Goal: Task Accomplishment & Management: Complete application form

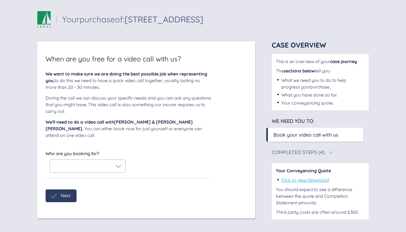
click at [110, 163] on div at bounding box center [87, 166] width 67 height 6
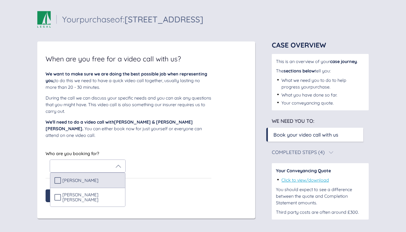
click at [86, 178] on span "[PERSON_NAME]" at bounding box center [80, 180] width 36 height 5
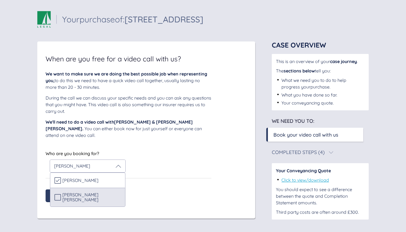
click at [84, 192] on span "[PERSON_NAME] [PERSON_NAME]" at bounding box center [91, 197] width 59 height 10
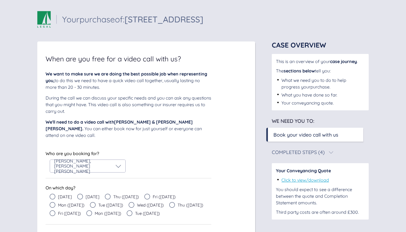
click at [147, 149] on div "Who are you booking for? [PERSON_NAME] , [PERSON_NAME] [PERSON_NAME]" at bounding box center [129, 160] width 166 height 23
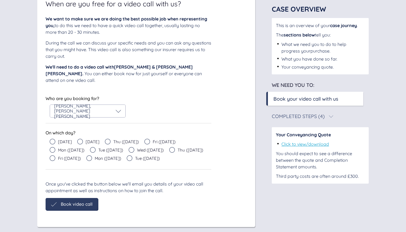
scroll to position [54, 0]
click at [78, 139] on icon at bounding box center [80, 142] width 6 height 6
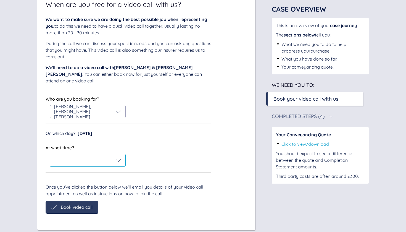
click at [73, 157] on div at bounding box center [87, 160] width 67 height 6
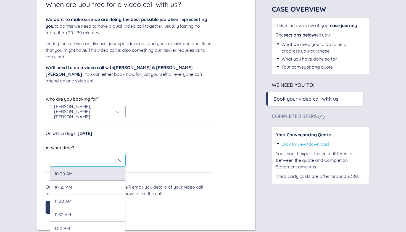
click at [71, 168] on div "10:00 AM" at bounding box center [87, 174] width 75 height 14
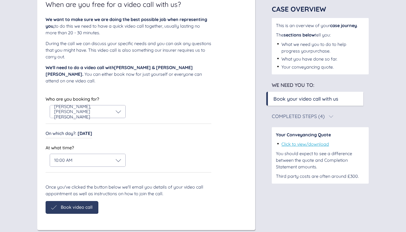
scroll to position [37, 0]
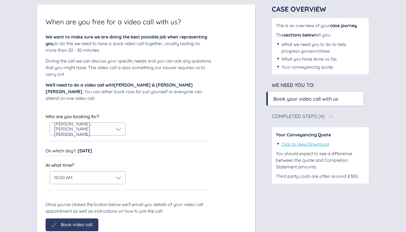
click at [67, 222] on span "Book video call" at bounding box center [77, 224] width 32 height 5
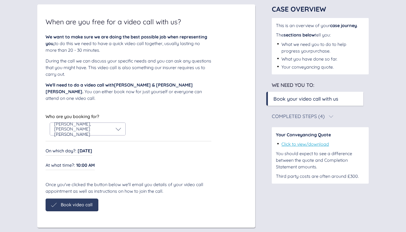
scroll to position [0, 0]
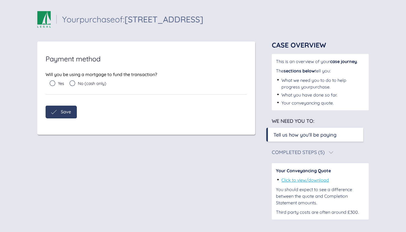
click at [54, 83] on icon at bounding box center [53, 83] width 6 height 6
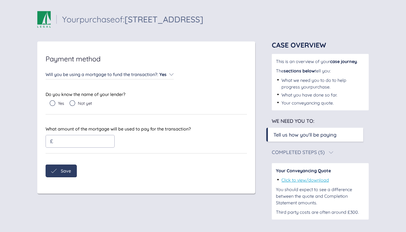
click at [66, 143] on input "text" at bounding box center [76, 141] width 45 height 6
click at [173, 152] on div "What amount of the mortgage will be used to pay for the transaction? £ ****** W…" at bounding box center [146, 139] width 201 height 28
click at [75, 144] on input "******" at bounding box center [76, 141] width 45 height 6
click at [63, 141] on input "******" at bounding box center [76, 141] width 45 height 6
click at [61, 142] on input "******" at bounding box center [76, 141] width 45 height 6
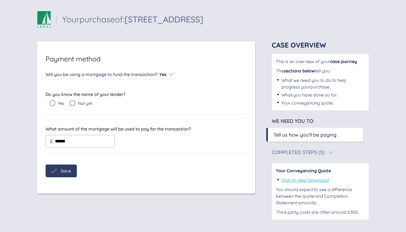
type input "******"
click at [104, 154] on div "Will you be using a mortgage to fund the transaction? : Yes Will you be using a…" at bounding box center [146, 123] width 201 height 106
click at [64, 171] on span "Save" at bounding box center [66, 170] width 10 height 5
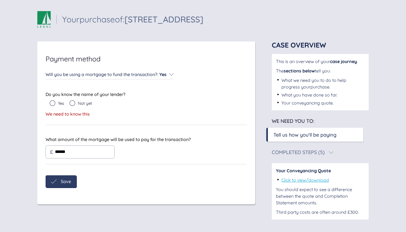
click at [54, 103] on icon at bounding box center [53, 103] width 6 height 6
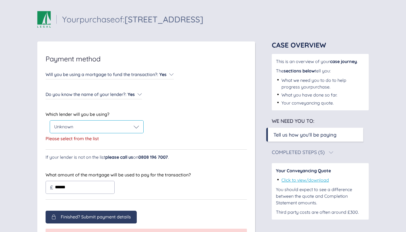
click at [73, 127] on span "Unknown" at bounding box center [63, 127] width 19 height 6
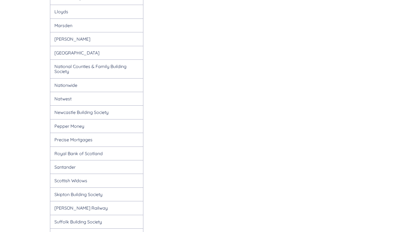
scroll to position [510, 0]
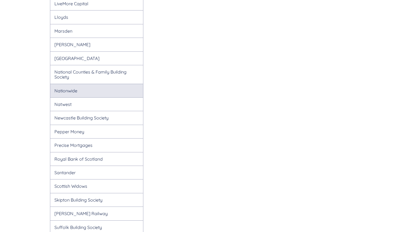
click at [92, 84] on div "Nationwide" at bounding box center [96, 91] width 93 height 14
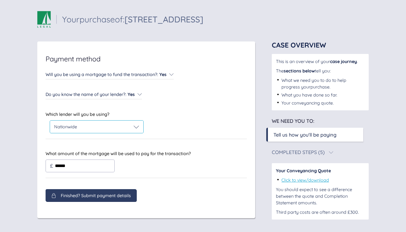
click at [81, 125] on div "Nationwide" at bounding box center [96, 127] width 85 height 6
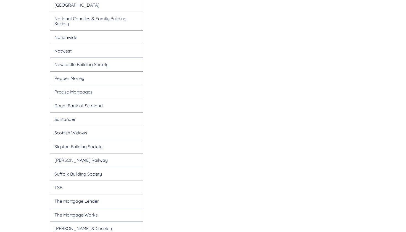
scroll to position [528, 0]
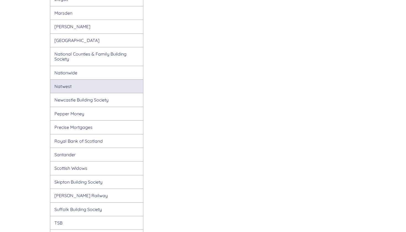
click at [70, 79] on div "Natwest" at bounding box center [96, 86] width 93 height 14
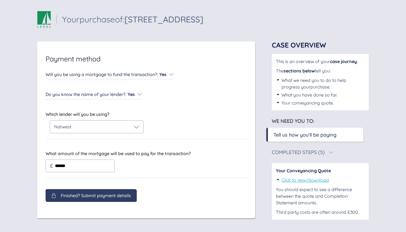
click at [70, 195] on div "Payment method Will you be using a mortgage to fund the transaction? : Yes Will…" at bounding box center [146, 129] width 218 height 176
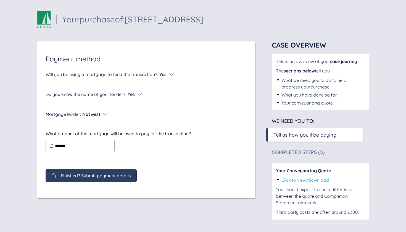
click at [78, 176] on span "Finished? Submit payment details" at bounding box center [96, 175] width 70 height 5
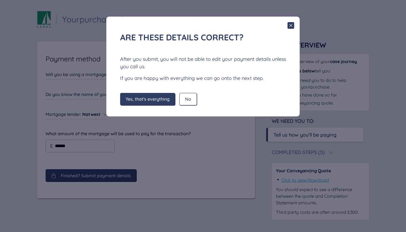
click at [150, 99] on span "Yes, that's everything" at bounding box center [148, 98] width 44 height 5
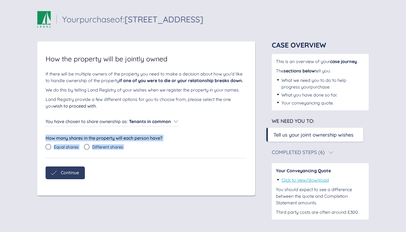
click at [0, 134] on div "Sail Legal - Your case Your purchase of: [STREET_ADDRESS] Your purchase of: [ST…" at bounding box center [203, 116] width 406 height 232
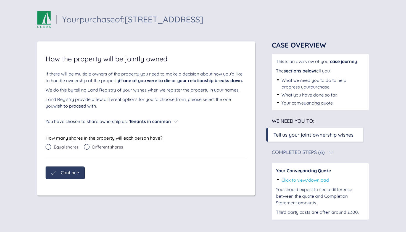
click at [89, 146] on icon at bounding box center [87, 147] width 6 height 6
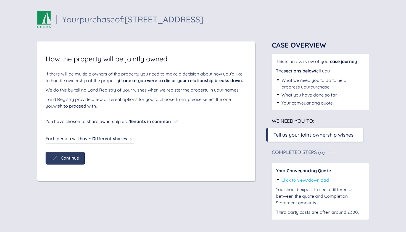
click at [73, 159] on span "Continue" at bounding box center [70, 157] width 18 height 5
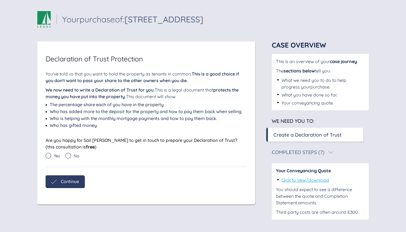
click at [73, 159] on div "No" at bounding box center [74, 157] width 19 height 8
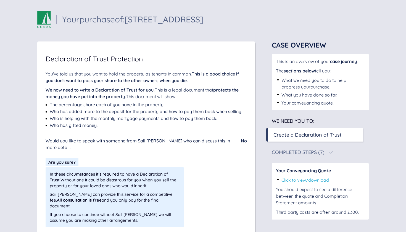
click at [106, 150] on div "Would you like to speak with someone from Sail [PERSON_NAME] who can discuss th…" at bounding box center [146, 182] width 201 height 90
click at [221, 164] on div "Are you sure? In these circumstances it's required to have a Declaration of Tru…" at bounding box center [146, 192] width 201 height 69
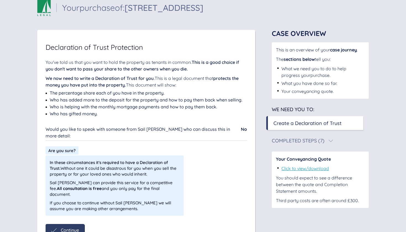
scroll to position [18, 0]
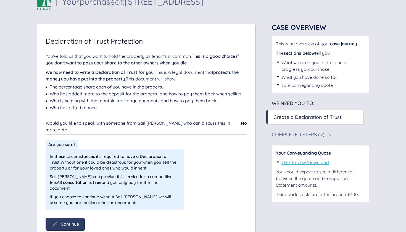
click at [241, 126] on div "No" at bounding box center [244, 123] width 6 height 7
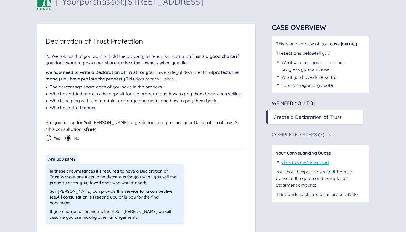
click at [47, 136] on icon at bounding box center [49, 138] width 6 height 6
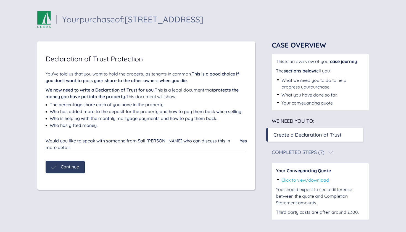
click at [67, 164] on span "Continue" at bounding box center [70, 166] width 18 height 5
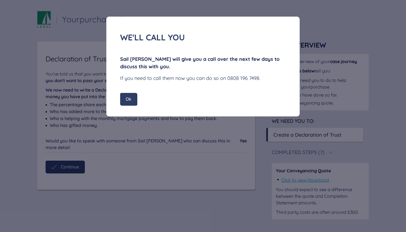
click at [131, 100] on span "Ok" at bounding box center [129, 98] width 6 height 5
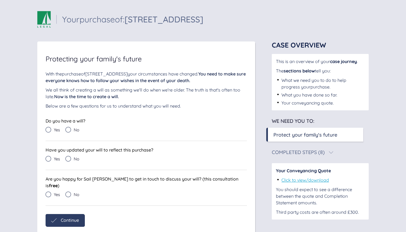
click at [70, 128] on icon at bounding box center [68, 130] width 6 height 6
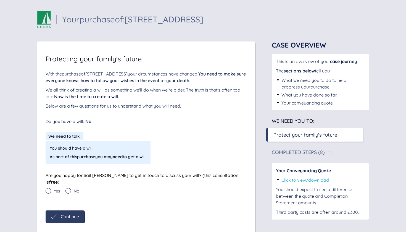
click at [50, 188] on icon at bounding box center [49, 191] width 6 height 6
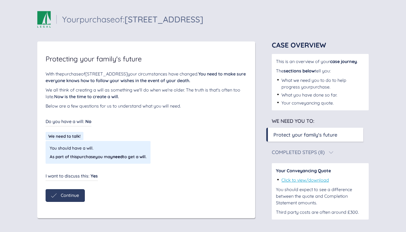
click at [62, 197] on span "Continue" at bounding box center [70, 194] width 18 height 5
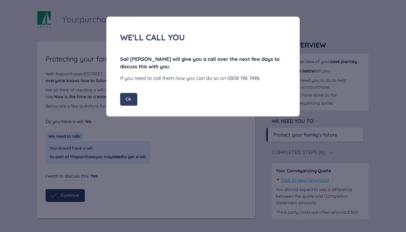
click at [133, 96] on div "Ok" at bounding box center [128, 99] width 17 height 12
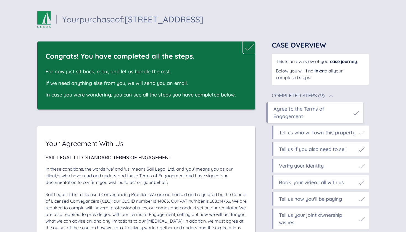
click at [252, 46] on icon at bounding box center [249, 47] width 8 height 6
click at [250, 49] on icon at bounding box center [249, 47] width 8 height 8
